Goal: Task Accomplishment & Management: Complete application form

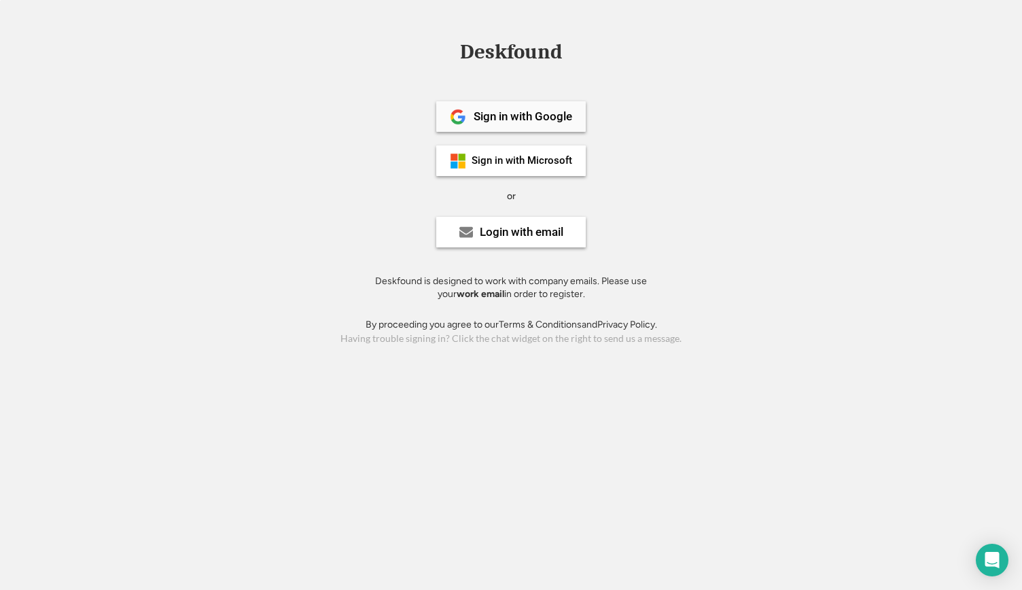
click at [559, 119] on div "Sign in with Google" at bounding box center [523, 117] width 99 height 12
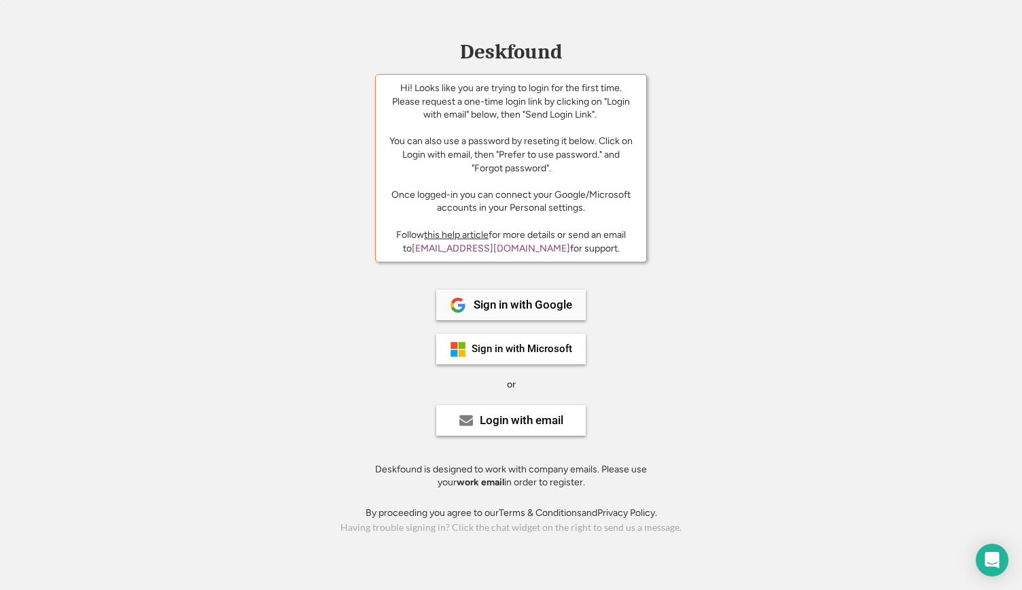
click at [473, 296] on div "Sign in with Google" at bounding box center [510, 304] width 149 height 31
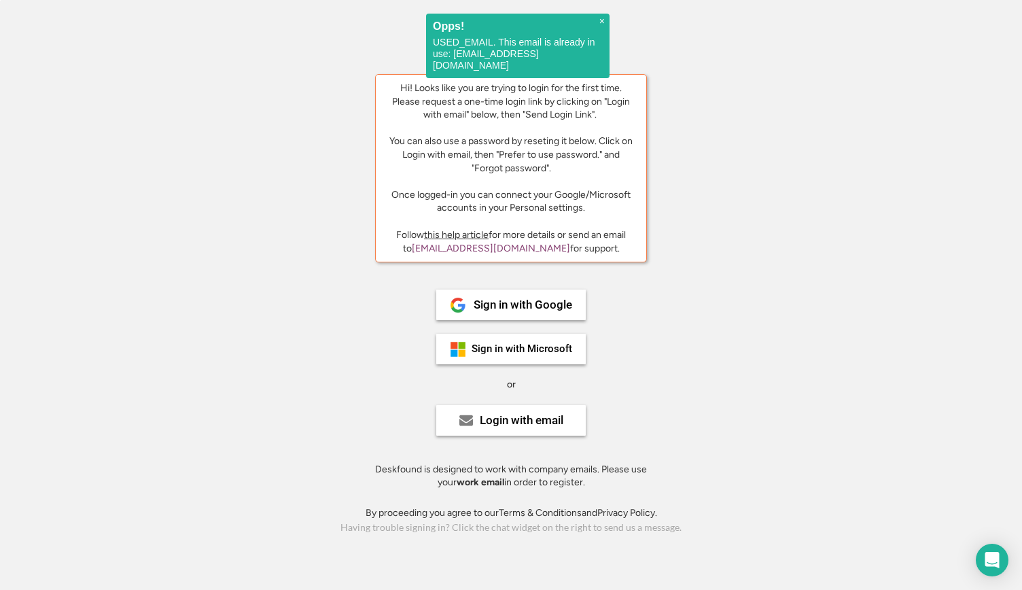
click at [501, 103] on div "Hi! Looks like you are trying to login for the first time. Please request a one…" at bounding box center [511, 148] width 250 height 133
click at [508, 102] on div "Hi! Looks like you are trying to login for the first time. Please request a one…" at bounding box center [511, 148] width 250 height 133
click at [511, 111] on div "Hi! Looks like you are trying to login for the first time. Please request a one…" at bounding box center [511, 148] width 250 height 133
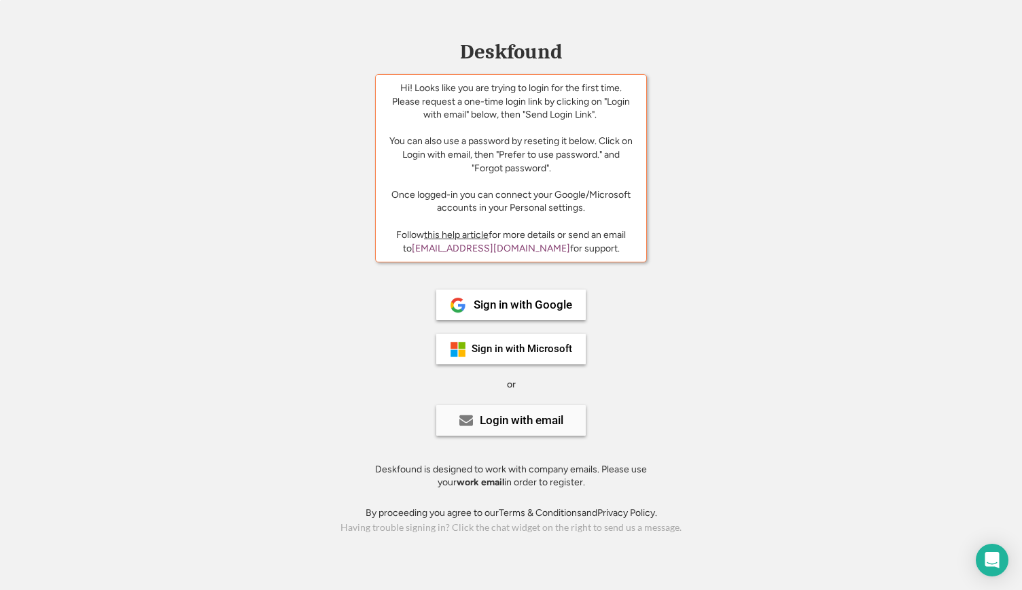
click at [545, 425] on div "Login with email" at bounding box center [522, 420] width 84 height 12
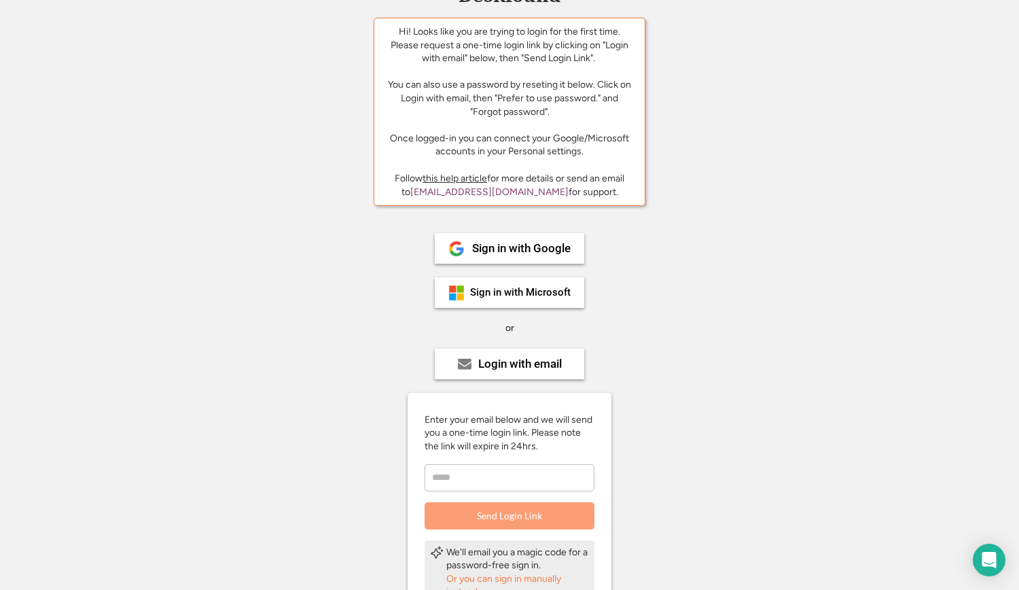
scroll to position [57, 0]
click at [514, 475] on input "email" at bounding box center [510, 476] width 170 height 27
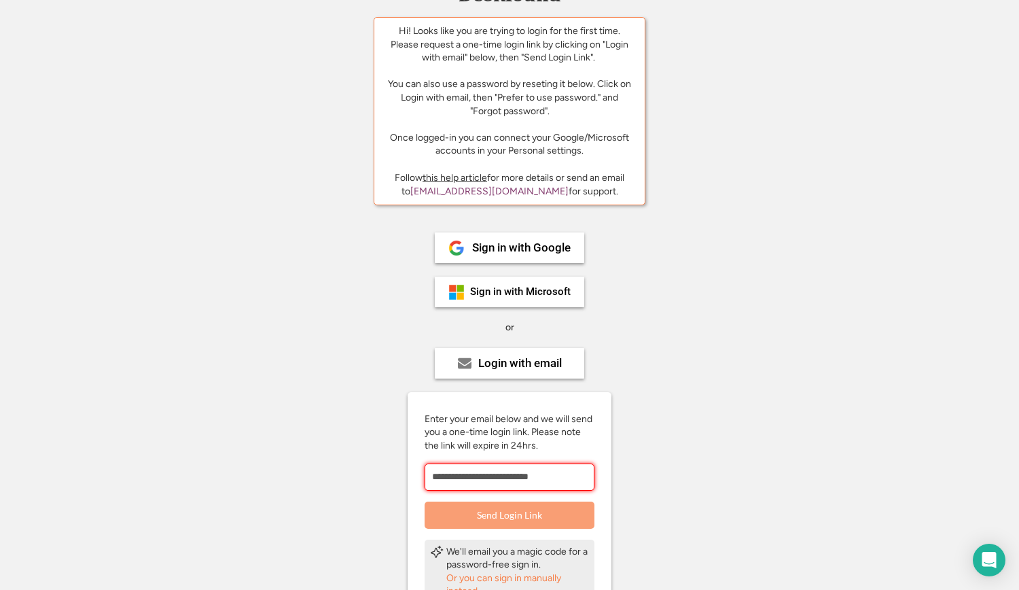
type input "**********"
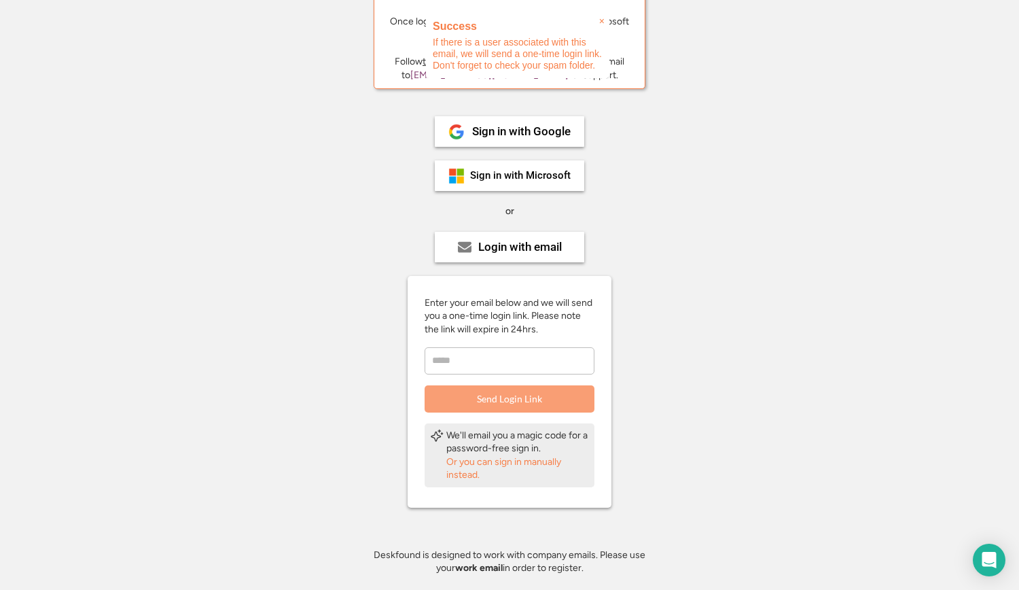
scroll to position [205, 0]
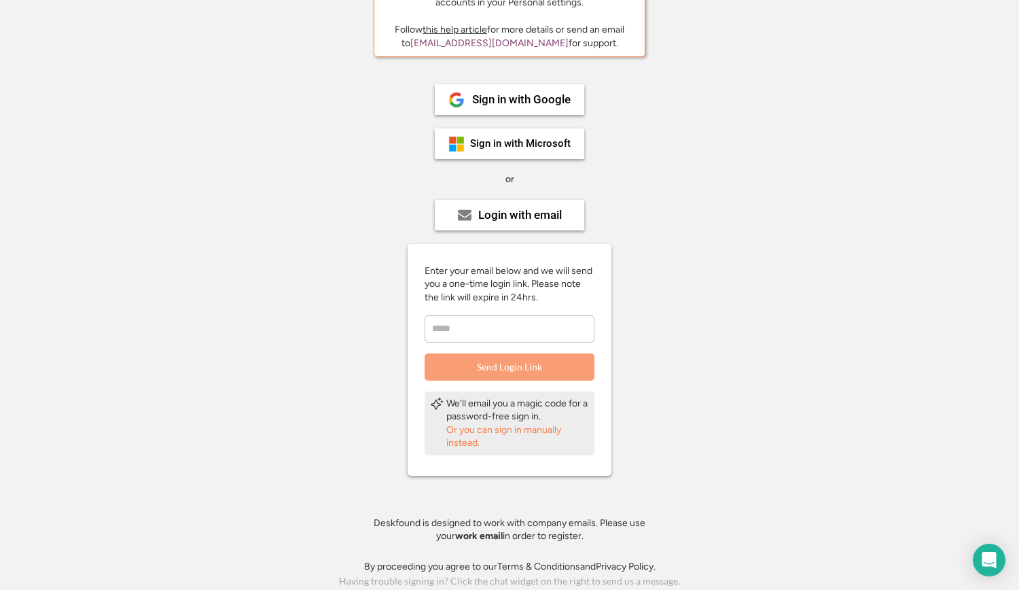
click at [487, 347] on div "Enter your email below and we will send you a one-time login link. Please note …" at bounding box center [510, 322] width 204 height 116
click at [487, 341] on input "email" at bounding box center [510, 328] width 170 height 27
type input "**********"
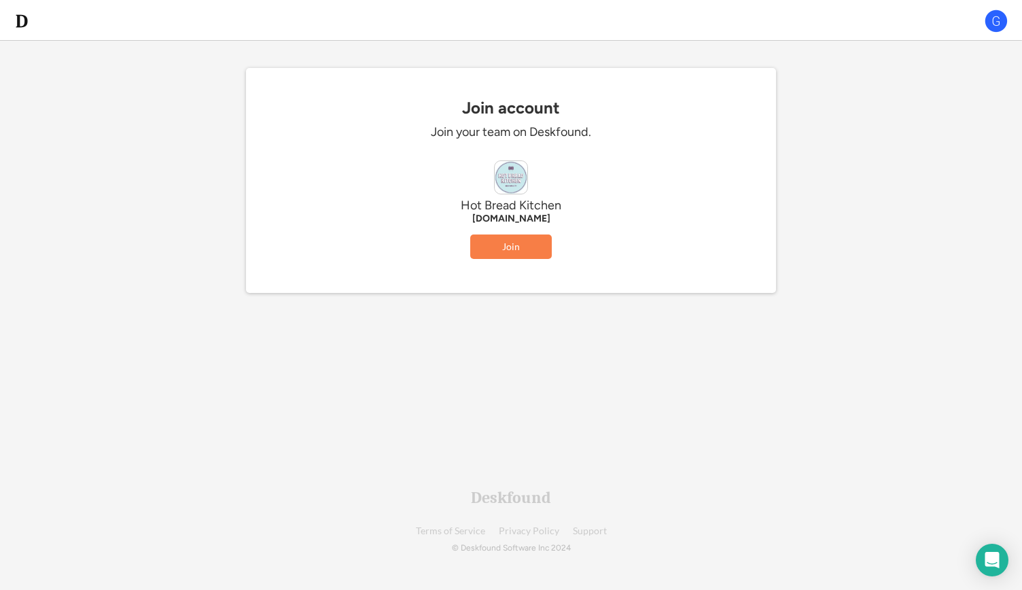
click at [451, 118] on div "Join account Join your team on Deskfound. Hot Bread Kitchen hotbreadkitchen.org…" at bounding box center [511, 196] width 530 height 194
click at [517, 247] on button "Join" at bounding box center [511, 246] width 82 height 24
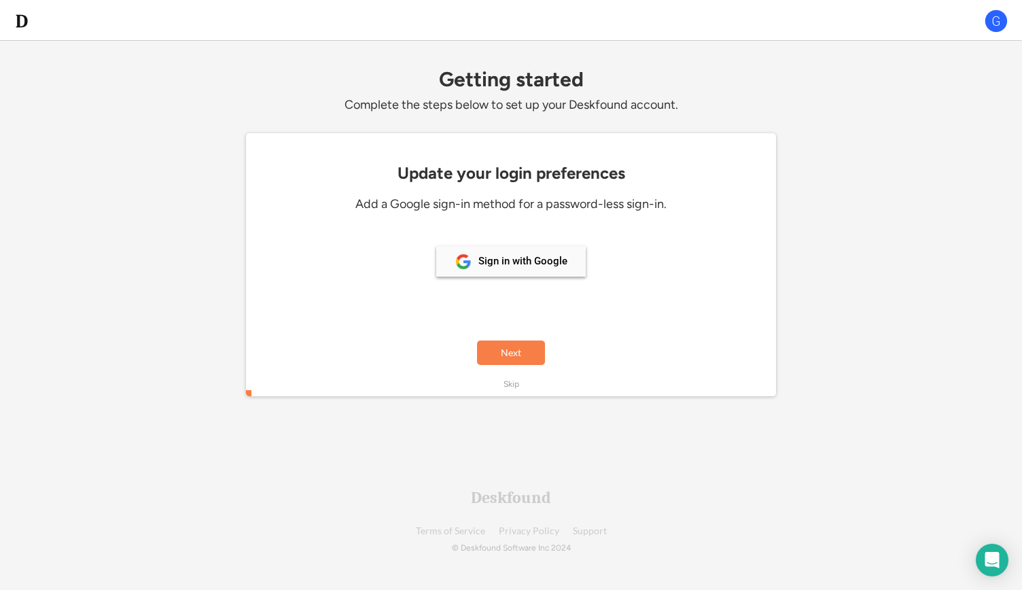
click at [474, 259] on div "Sign in with Google" at bounding box center [510, 261] width 149 height 31
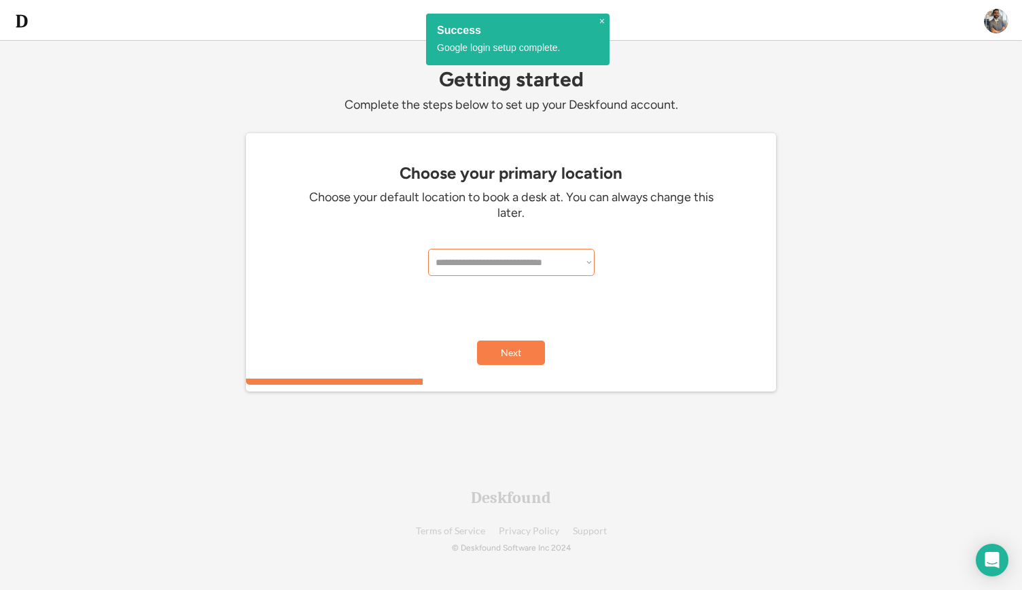
select select "**********"
click at [428, 249] on select "**********" at bounding box center [511, 262] width 166 height 27
click at [513, 347] on button "Next" at bounding box center [511, 352] width 68 height 24
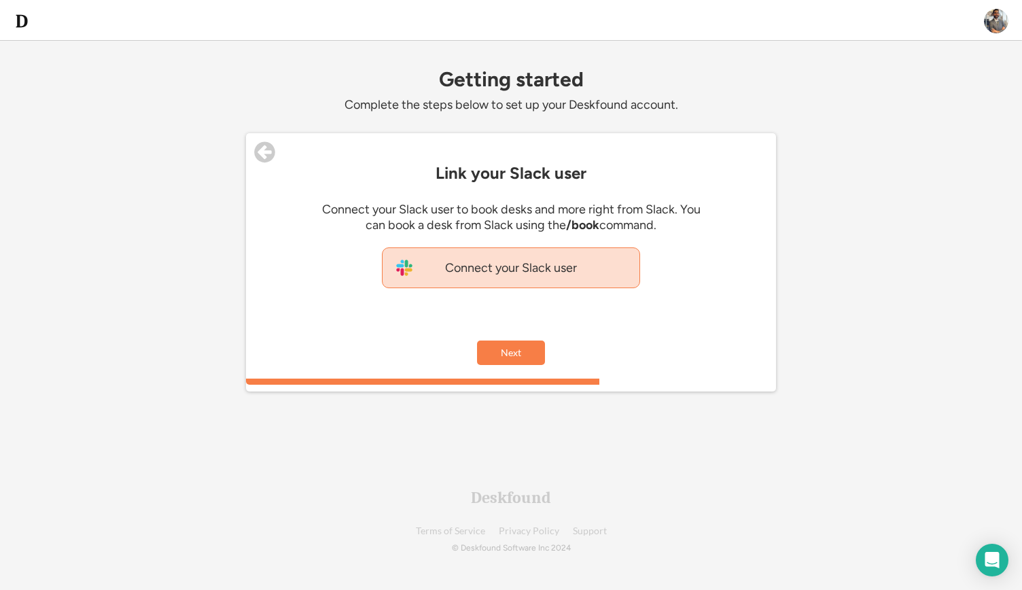
click at [540, 278] on div "Connect your Slack user" at bounding box center [511, 267] width 258 height 41
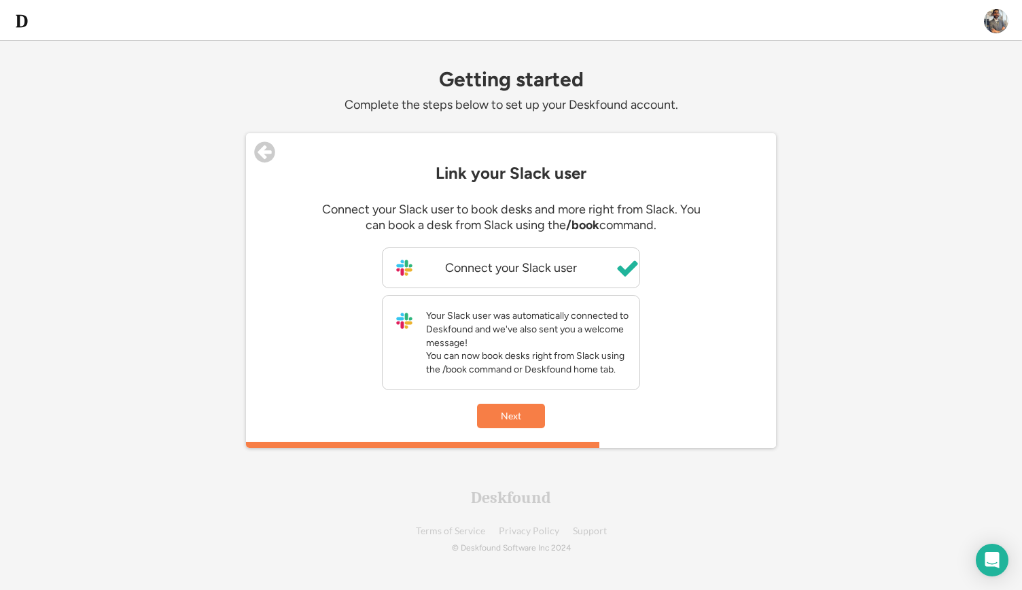
click at [537, 366] on div "Your Slack user was automatically connected to Deskfound and we've also sent yo…" at bounding box center [529, 342] width 207 height 67
click at [546, 372] on div "Your Slack user was automatically connected to Deskfound and we've also sent yo…" at bounding box center [529, 342] width 207 height 67
click at [512, 421] on button "Next" at bounding box center [511, 416] width 68 height 24
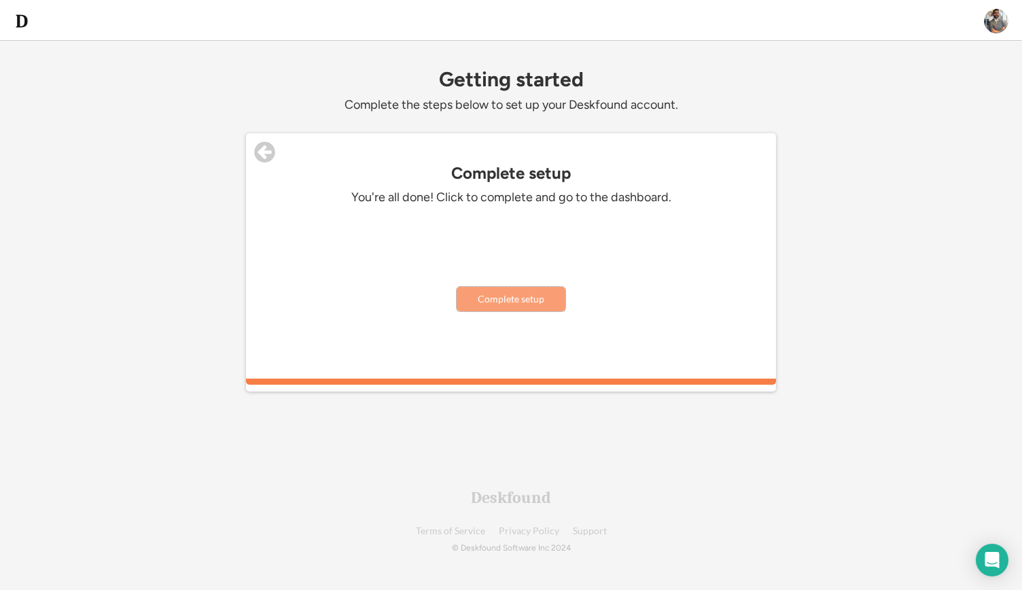
click at [515, 297] on button "Complete setup" at bounding box center [511, 299] width 109 height 24
